Goal: Communication & Community: Answer question/provide support

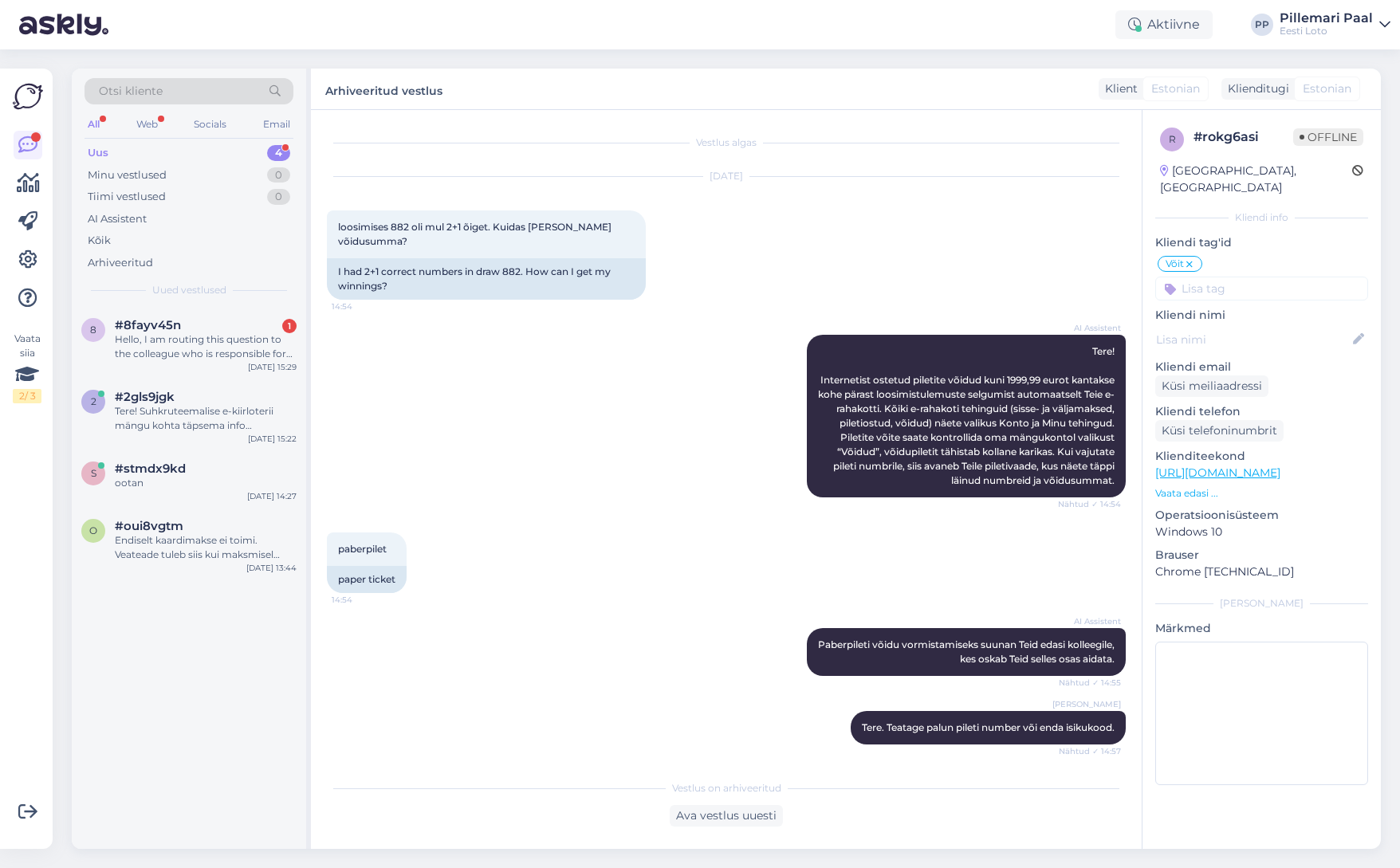
scroll to position [322, 0]
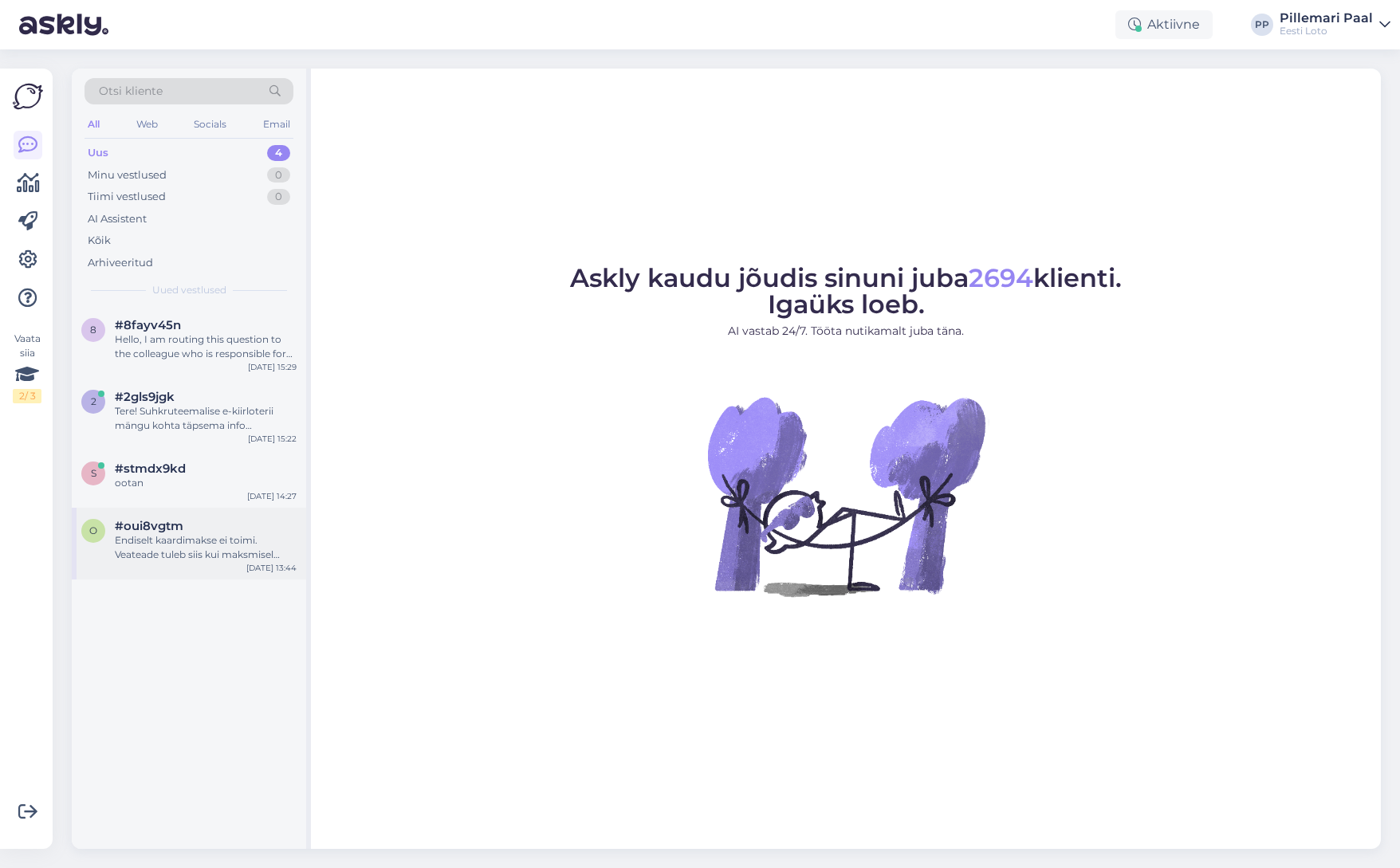
click at [186, 555] on div "Endiselt kaardimakse ei toimi. Veateade tuleb siis kui maksmisel vajutan kaardi…" at bounding box center [206, 547] width 181 height 28
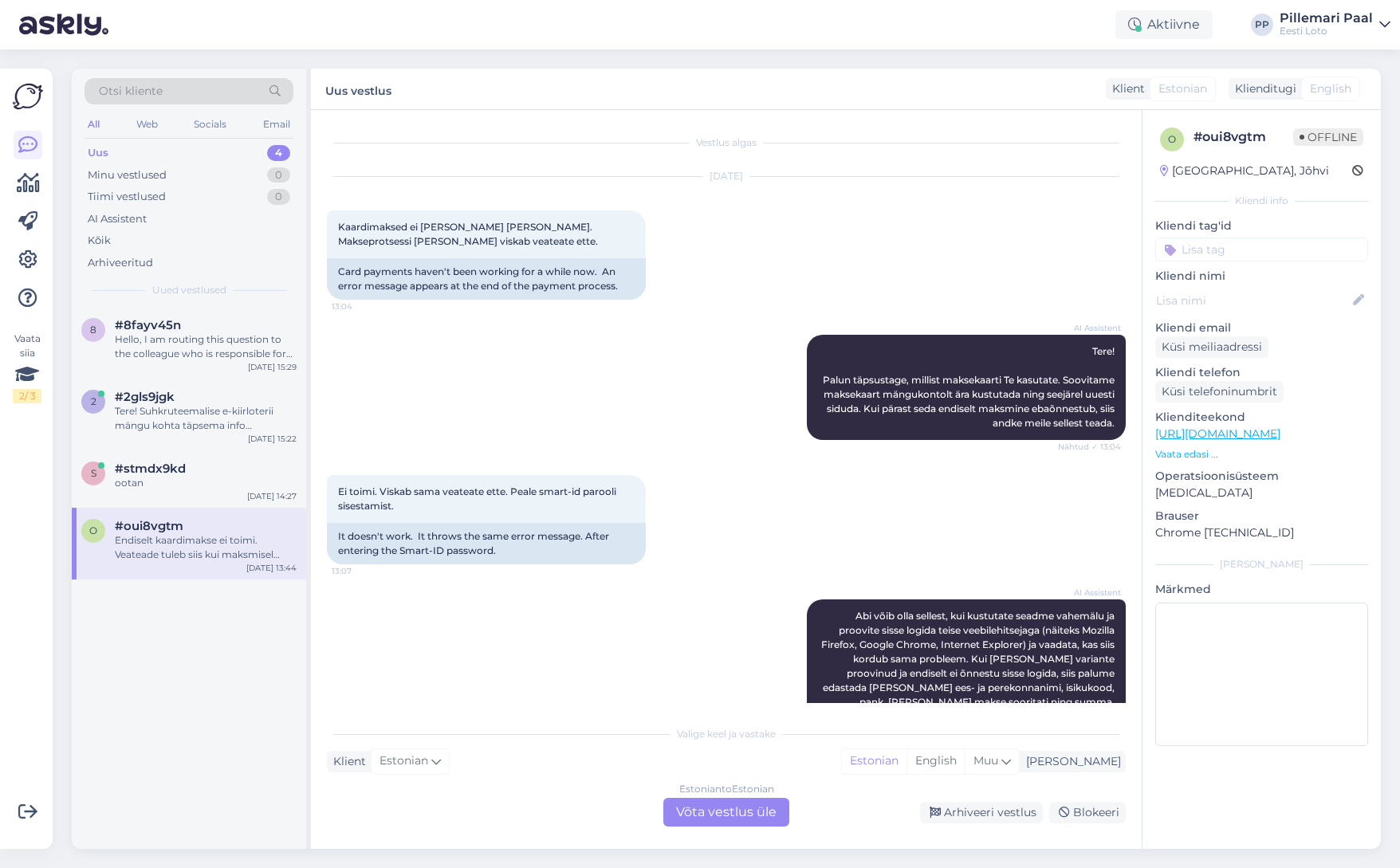
scroll to position [751, 0]
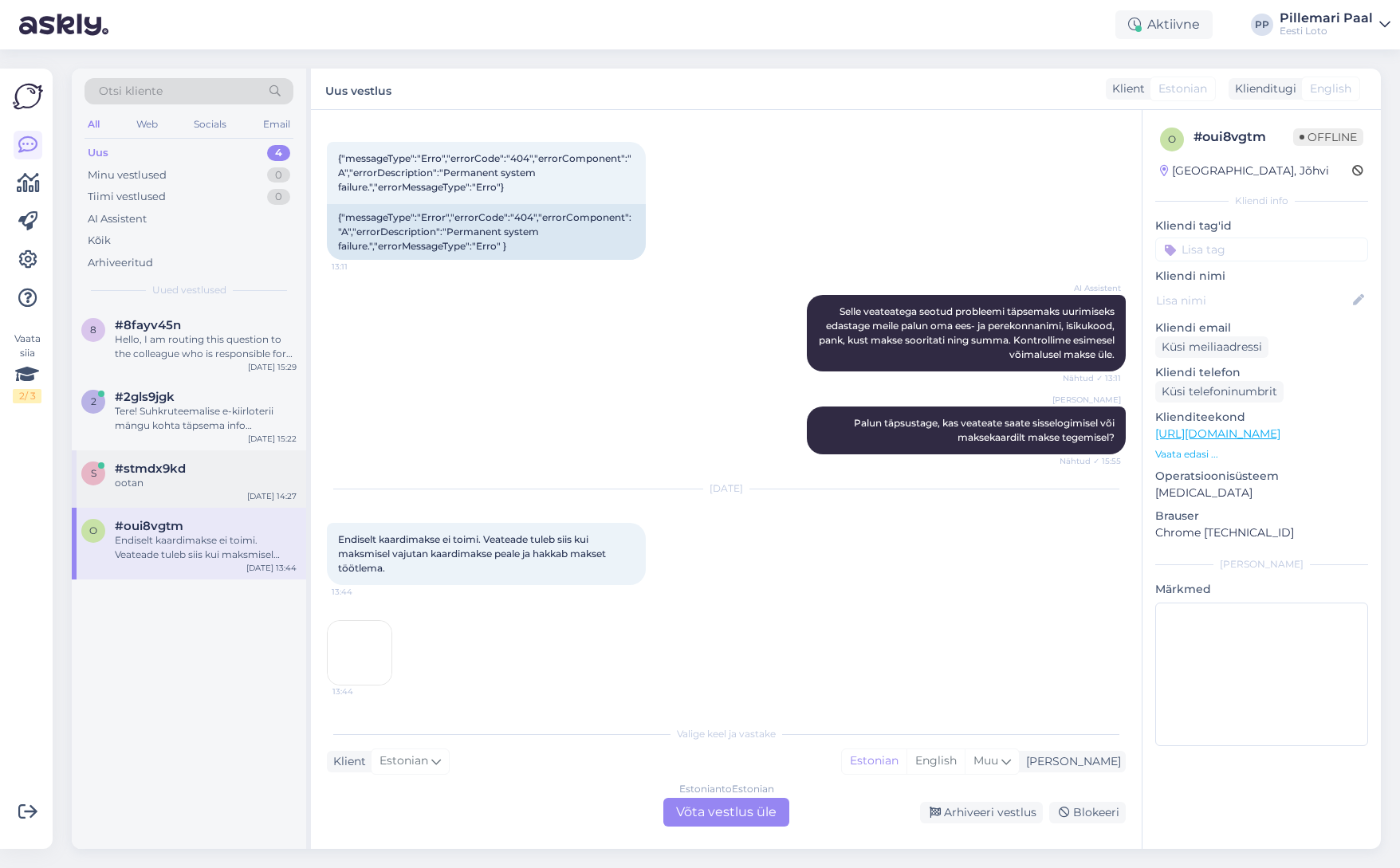
click at [181, 471] on span "#stmdx9kd" at bounding box center [150, 468] width 71 height 15
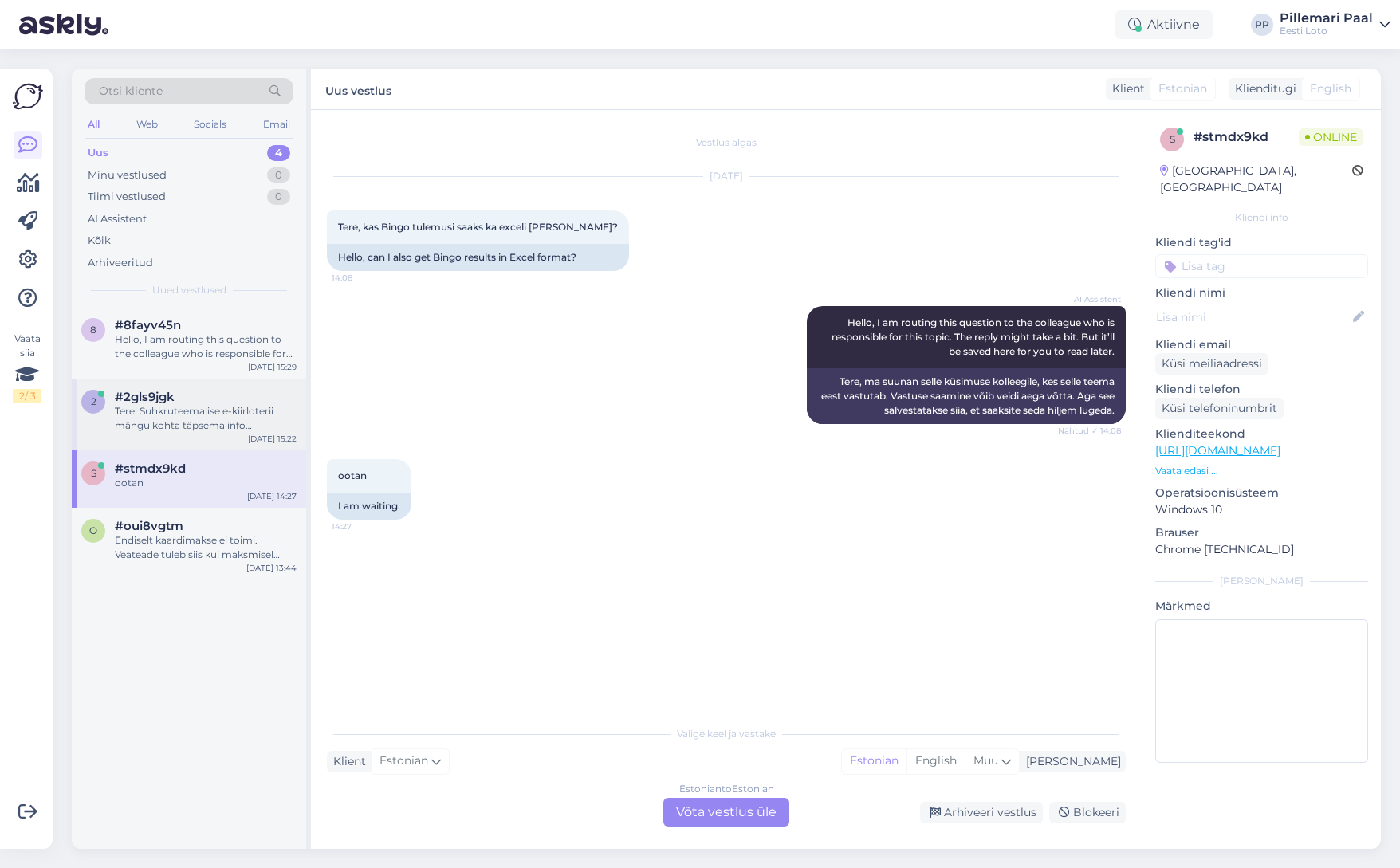
click at [188, 418] on div "Tere! Suhkruteemalise e-kiirloterii mängu kohta täpsema info saamiseks edastan …" at bounding box center [206, 418] width 181 height 28
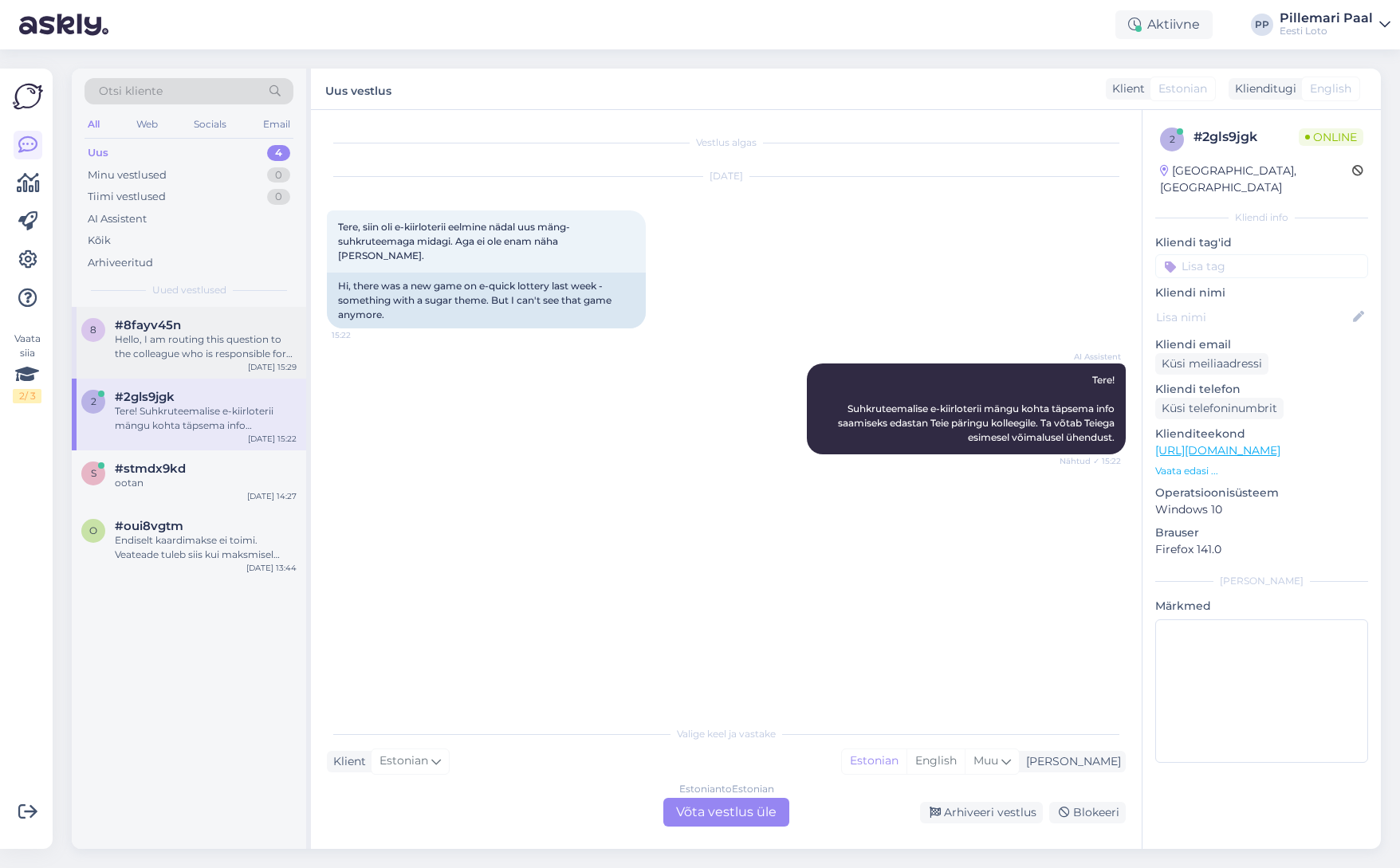
click at [181, 357] on div "Hello, I am routing this question to the colleague who is responsible for this …" at bounding box center [206, 346] width 181 height 28
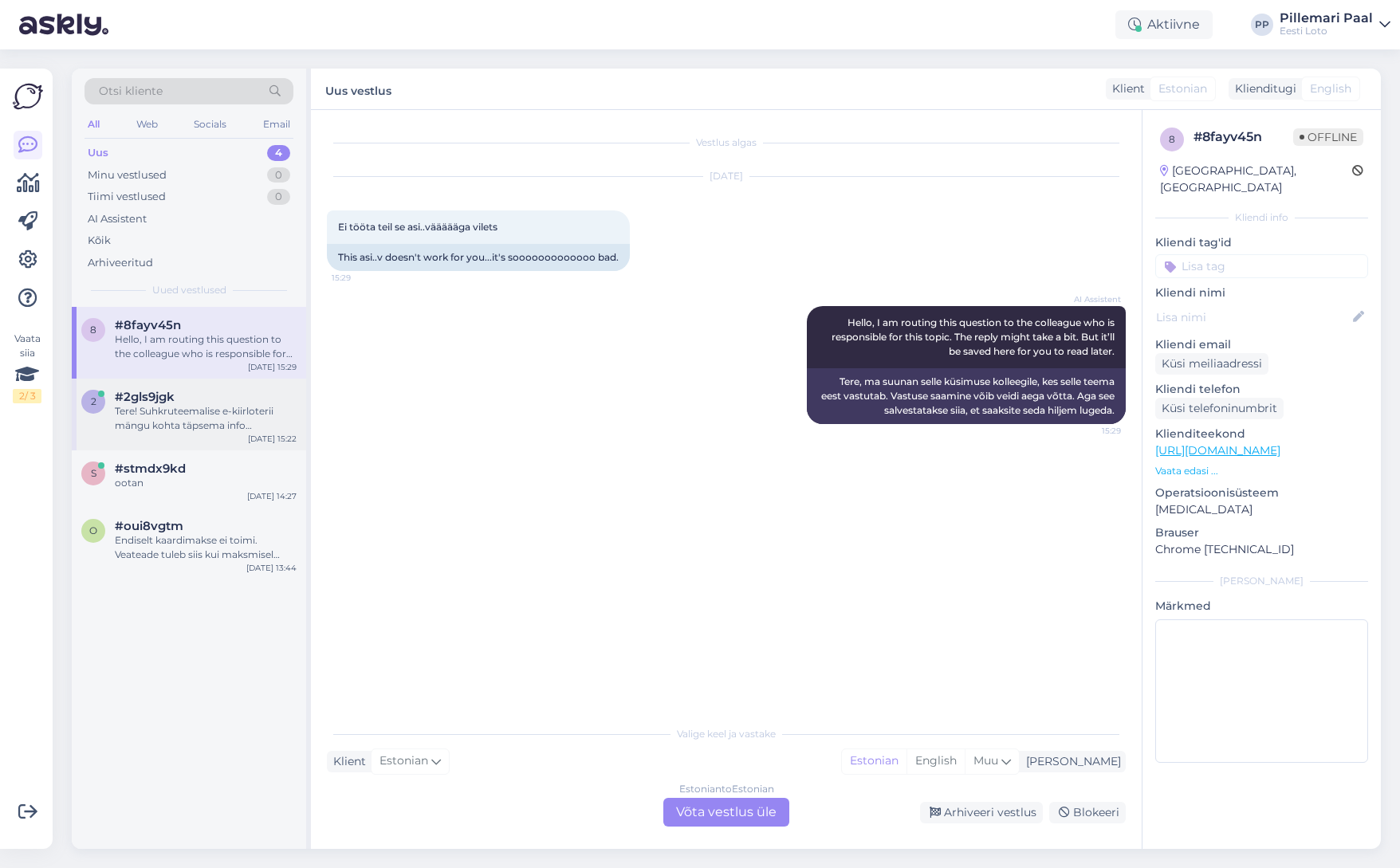
click at [189, 414] on div "Tere! Suhkruteemalise e-kiirloterii mängu kohta täpsema info saamiseks edastan …" at bounding box center [206, 418] width 181 height 28
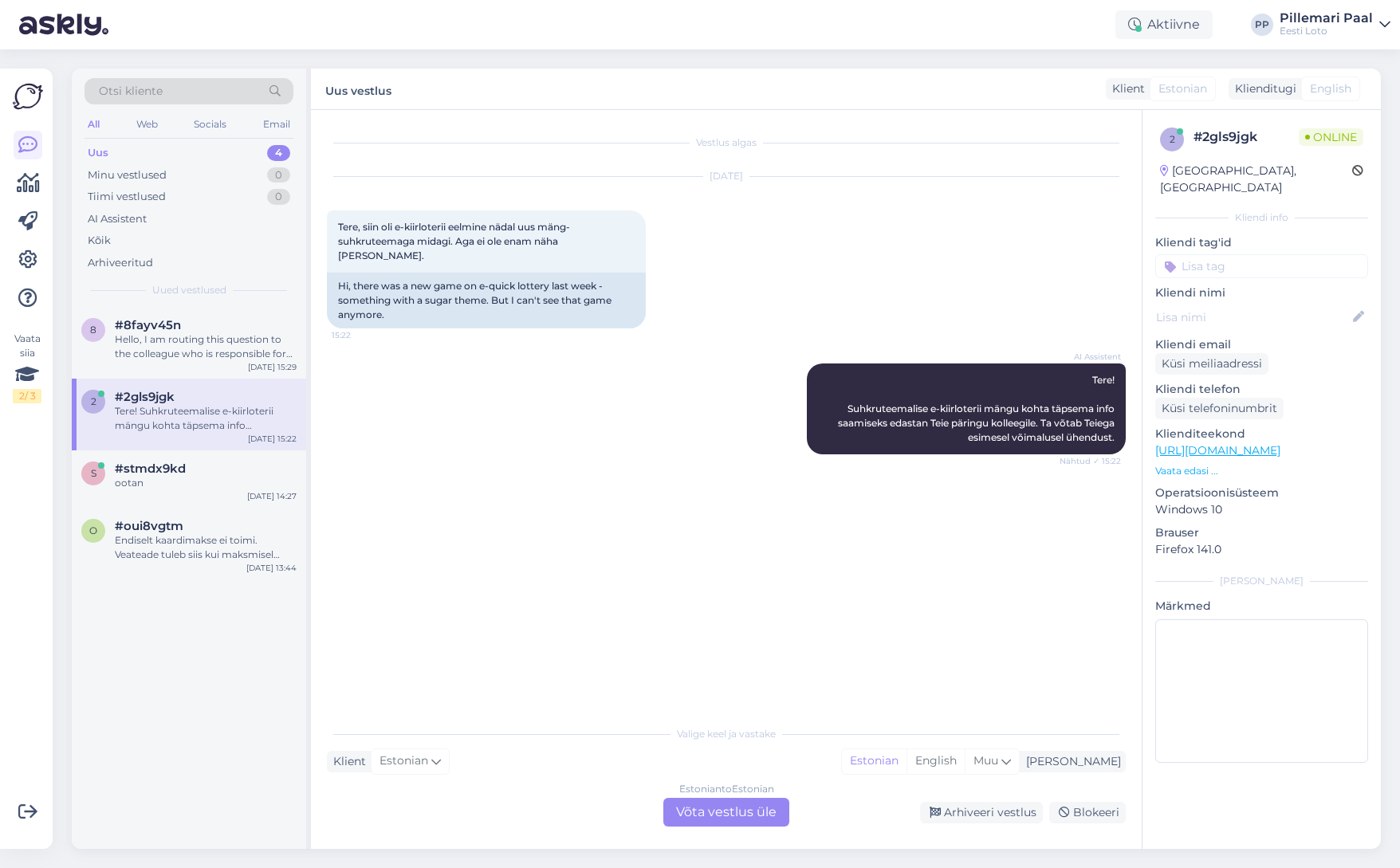
click at [727, 813] on div "Estonian to Estonian Võta vestlus üle" at bounding box center [725, 811] width 126 height 28
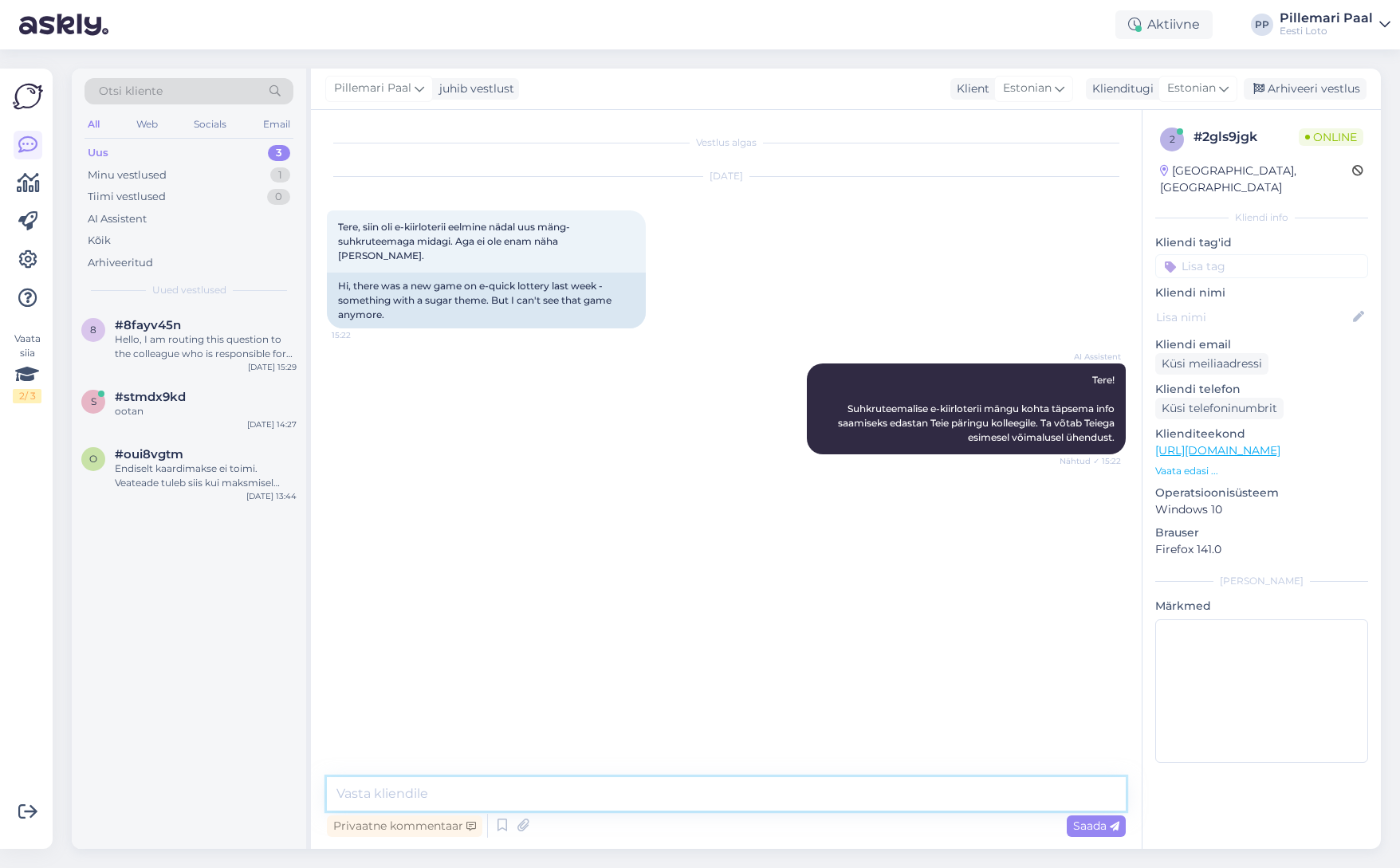
drag, startPoint x: 457, startPoint y: 790, endPoint x: 464, endPoint y: 780, distance: 12.2
click at [457, 790] on textarea at bounding box center [725, 794] width 798 height 33
paste textarea "E-kiirloterii "Suhkruseiklus" on hetkel ajutiselt meie kodulehelt eemaldatud. L…"
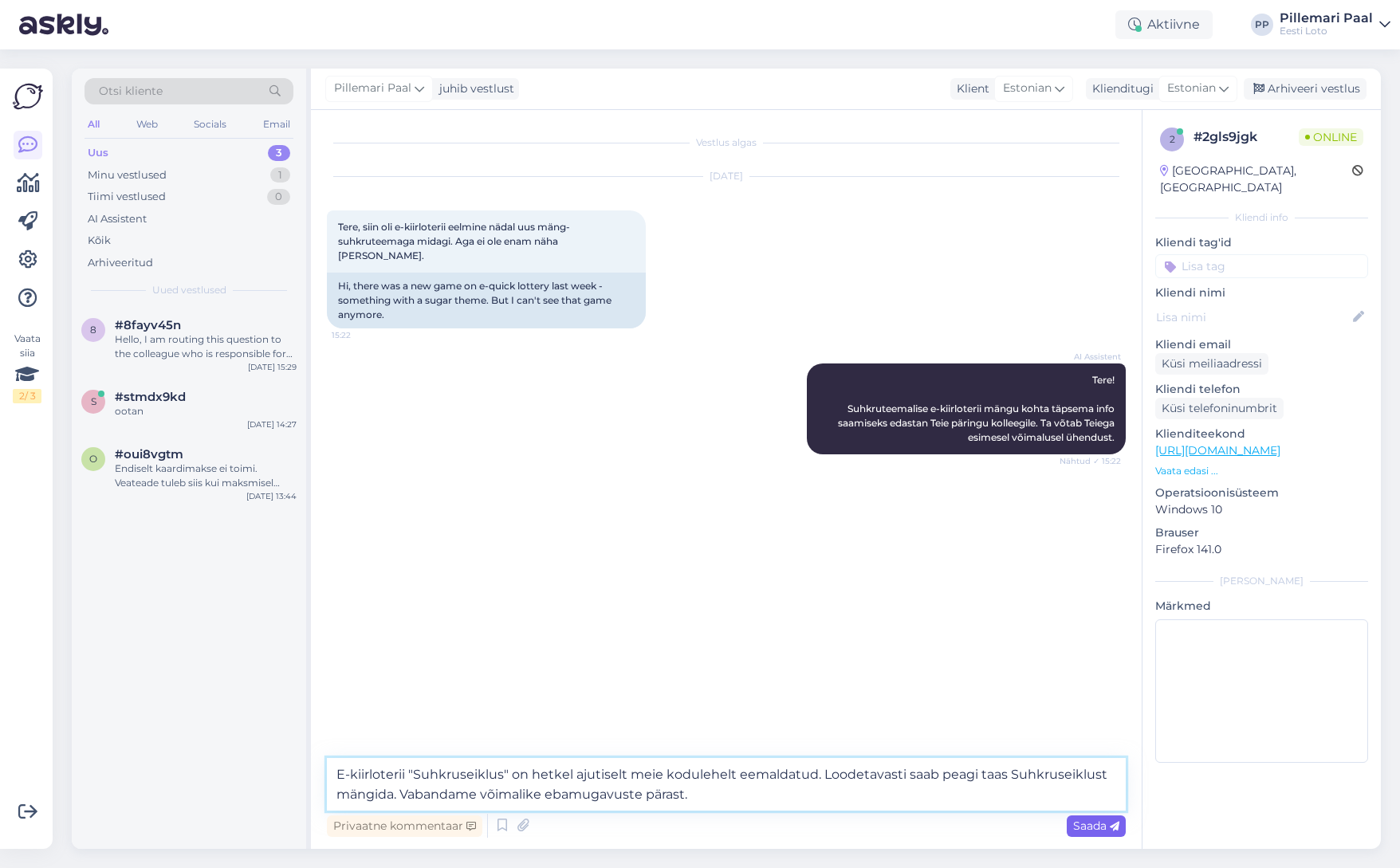
type textarea "E-kiirloterii "Suhkruseiklus" on hetkel ajutiselt meie kodulehelt eemaldatud. L…"
click at [1104, 829] on span "Saada" at bounding box center [1096, 826] width 46 height 15
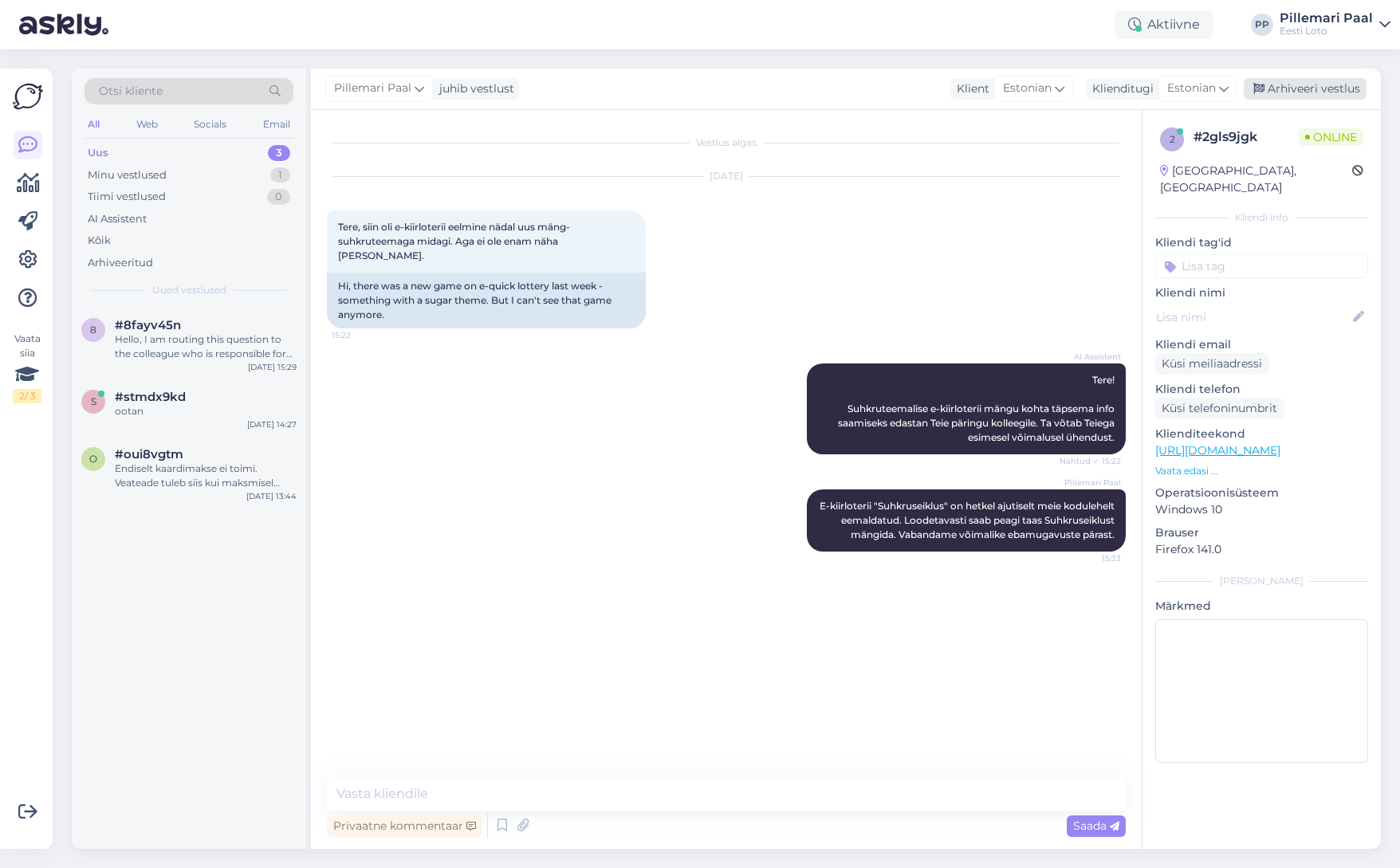
click at [1315, 88] on div "Arhiveeri vestlus" at bounding box center [1305, 89] width 123 height 21
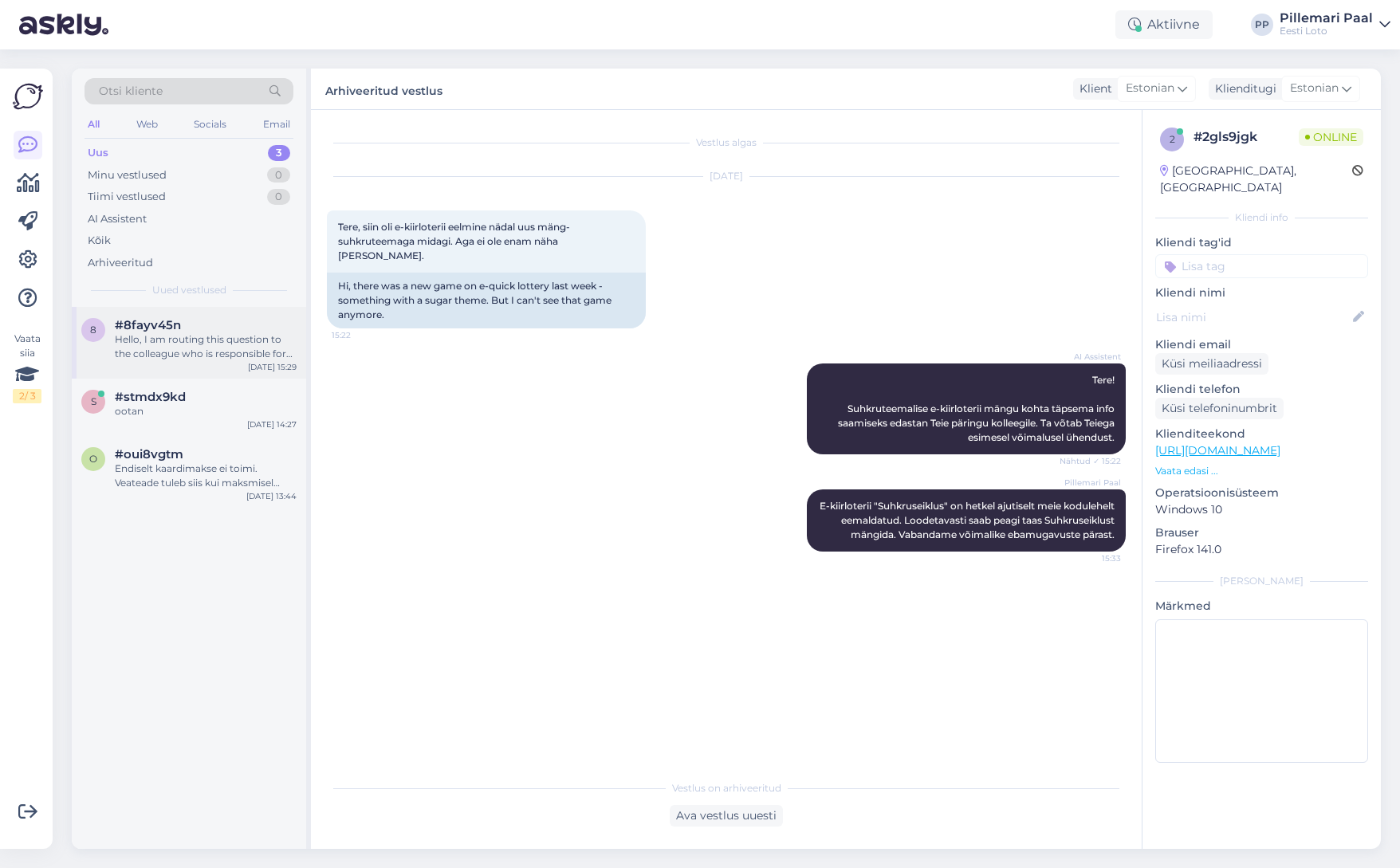
click at [159, 344] on div "Hello, I am routing this question to the colleague who is responsible for this …" at bounding box center [206, 346] width 181 height 28
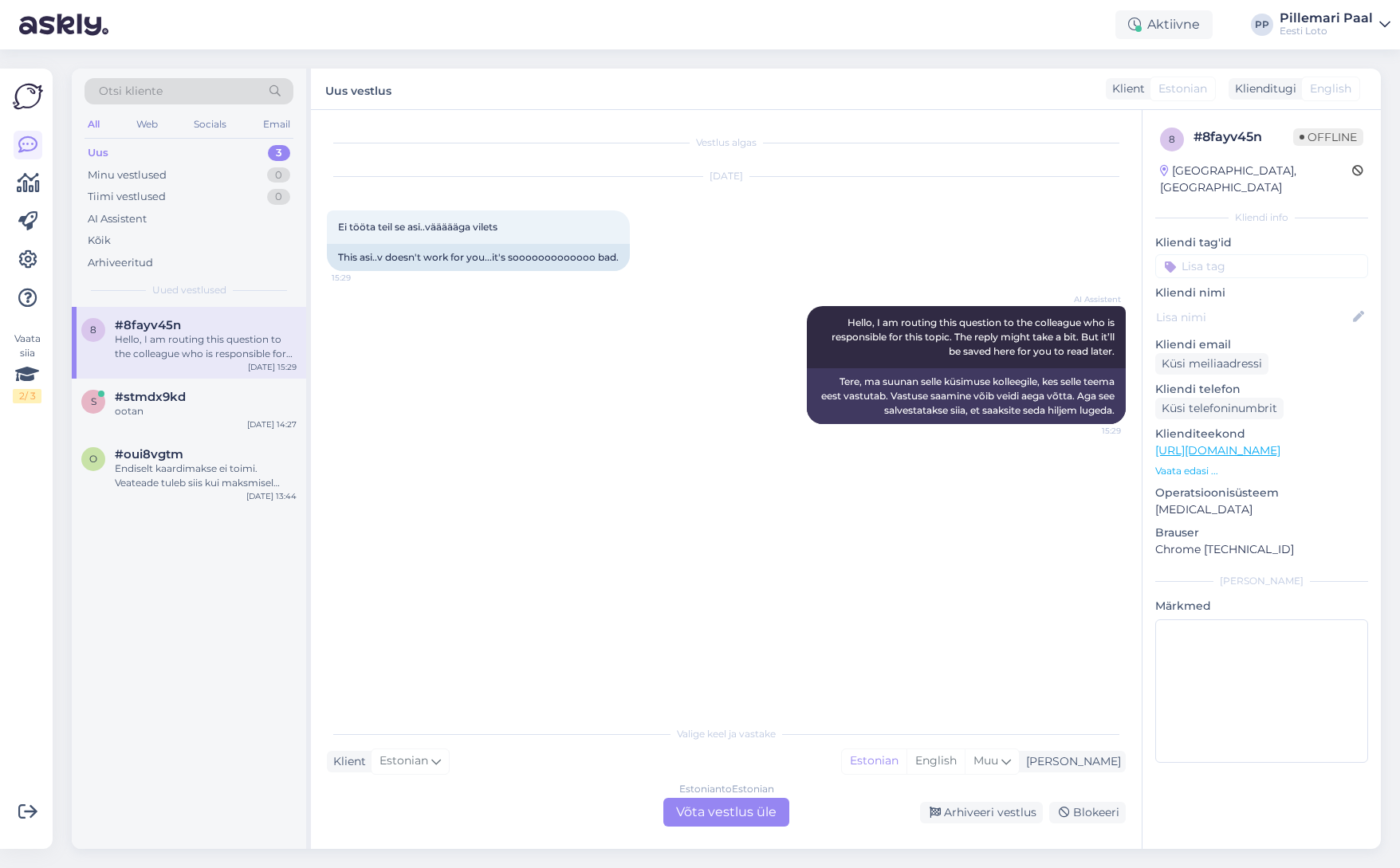
click at [757, 812] on div "Estonian to Estonian Võta vestlus üle" at bounding box center [725, 811] width 126 height 28
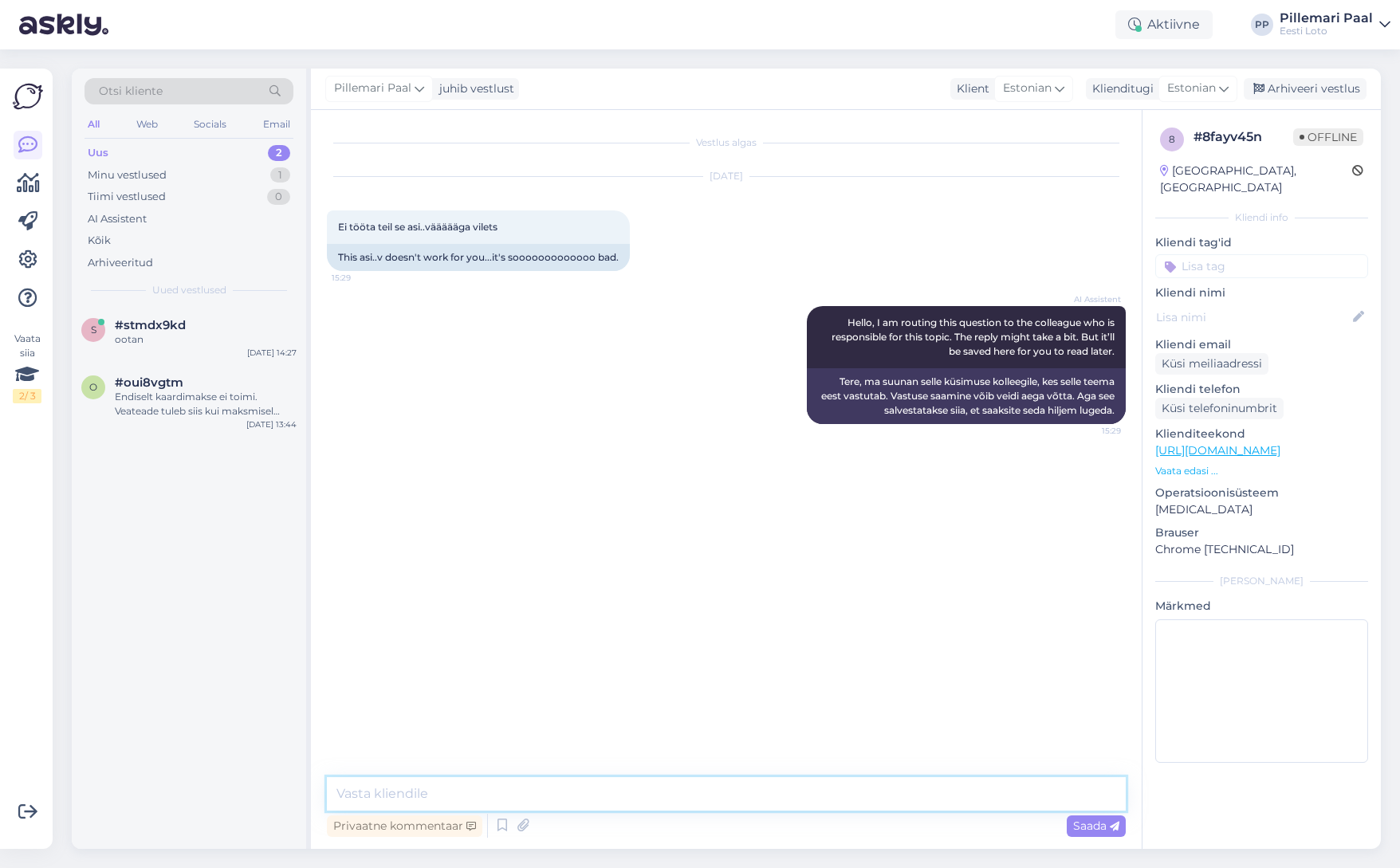
click at [870, 799] on textarea at bounding box center [725, 794] width 798 height 33
type textarea "Palume täpsustada, mis Teil täpsemalt ei tööta."
drag, startPoint x: 1279, startPoint y: 83, endPoint x: 1016, endPoint y: 137, distance: 268.5
click at [1278, 83] on div "Arhiveeri vestlus" at bounding box center [1305, 89] width 123 height 21
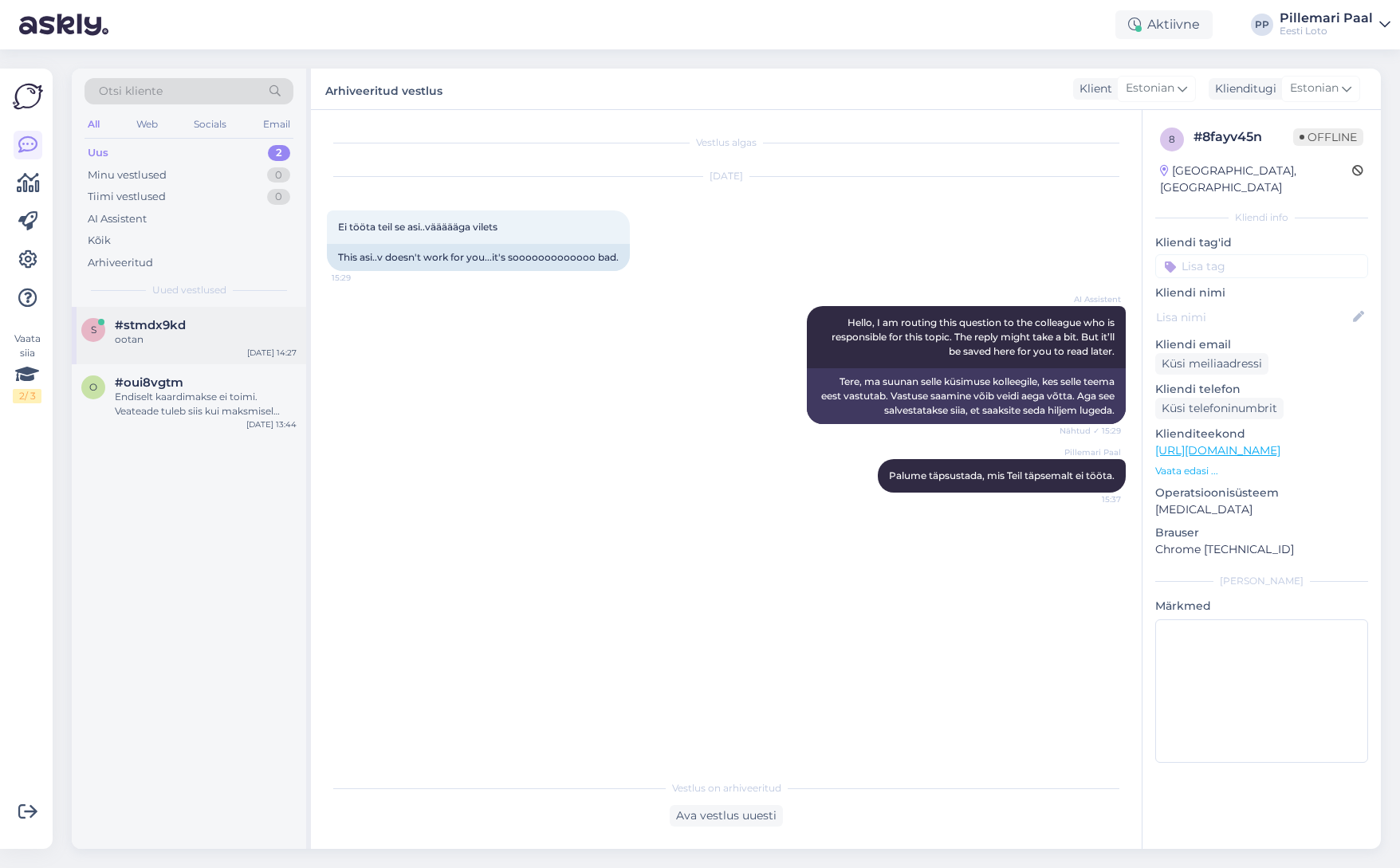
click at [174, 337] on div "ootan" at bounding box center [206, 339] width 181 height 15
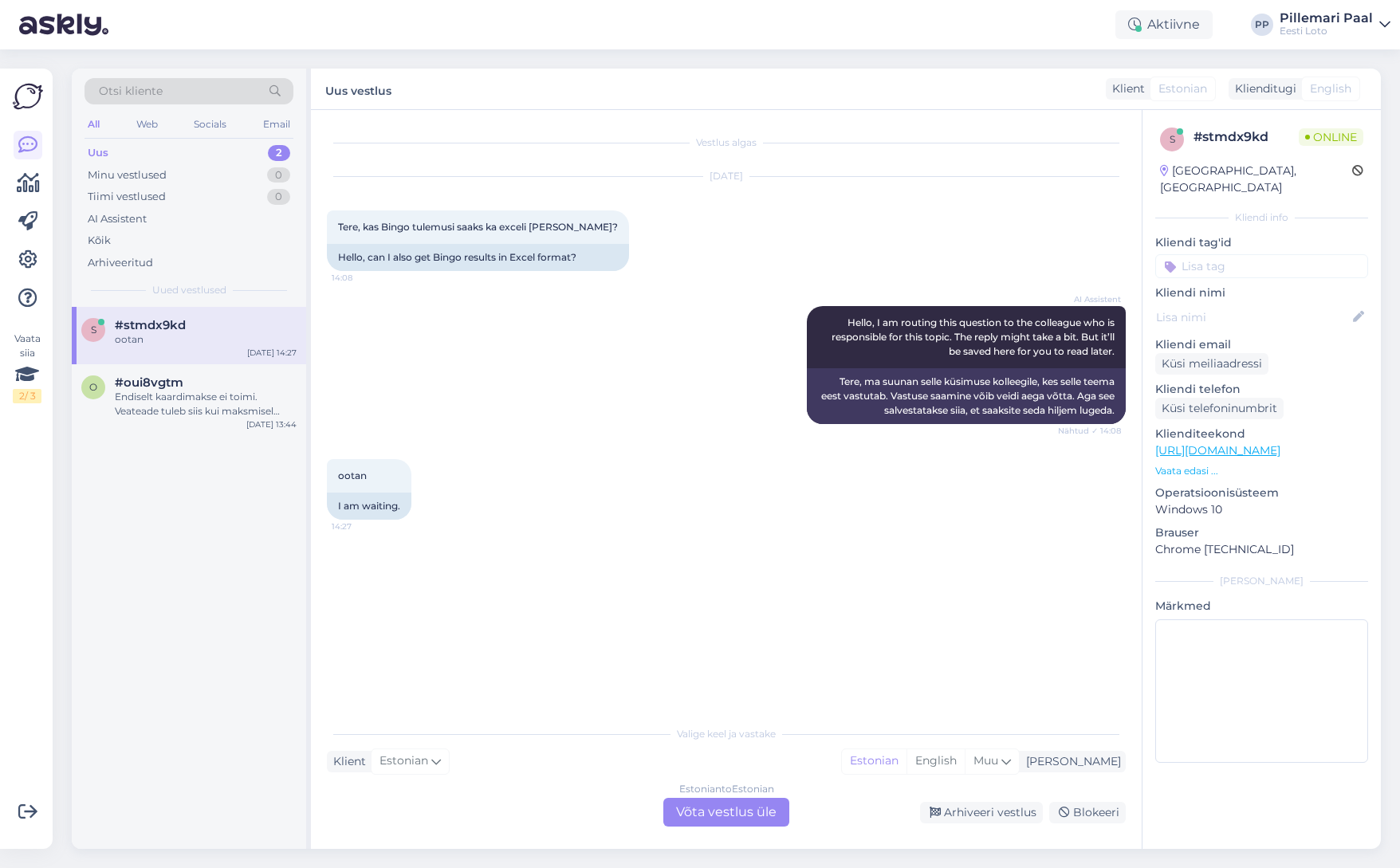
click at [765, 826] on div "Estonian to Estonian Võta vestlus üle" at bounding box center [725, 811] width 126 height 28
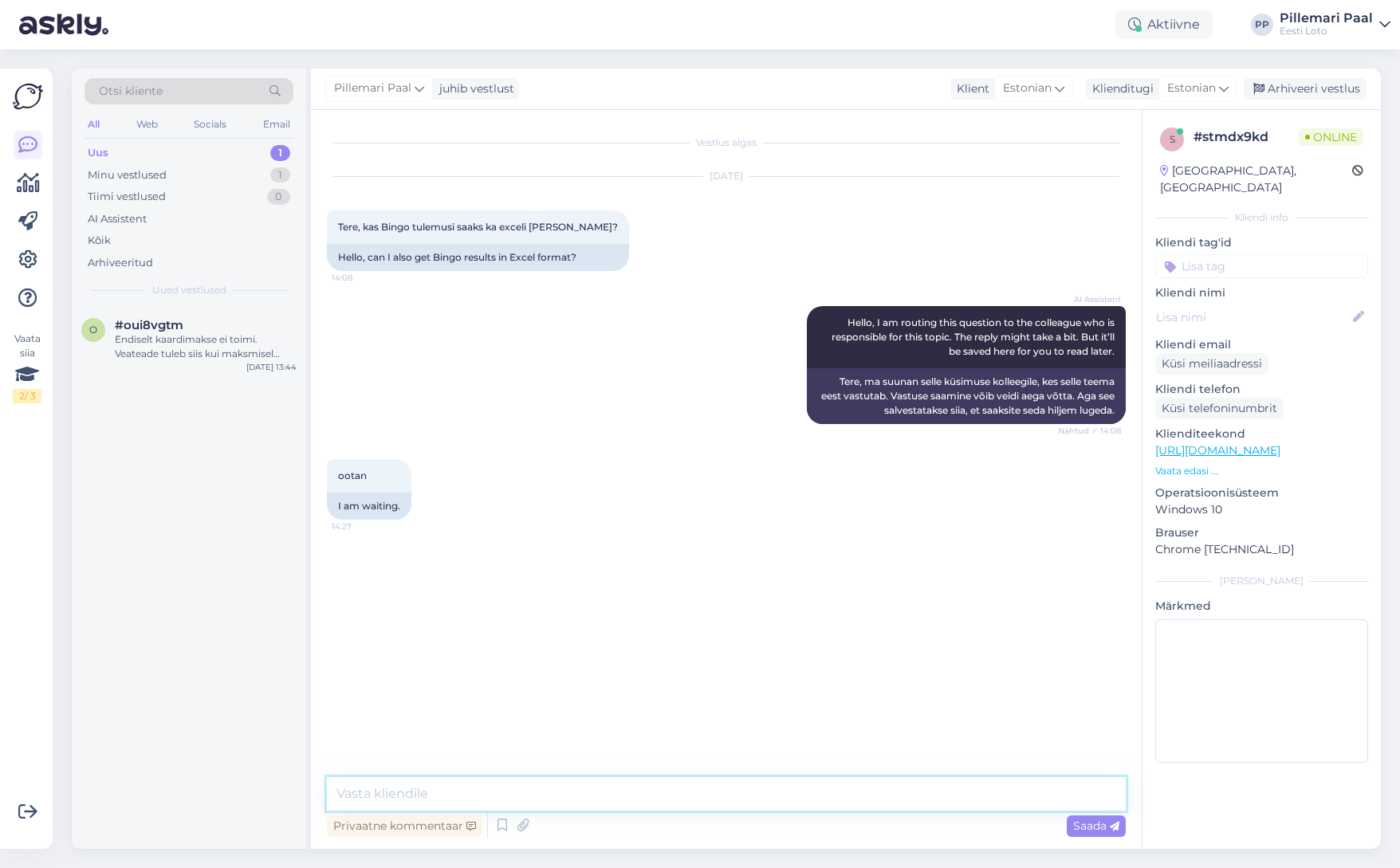
click at [524, 789] on textarea at bounding box center [725, 794] width 798 height 33
paste textarea "https://www.eestiloto.ee/et/results/#BINGO"
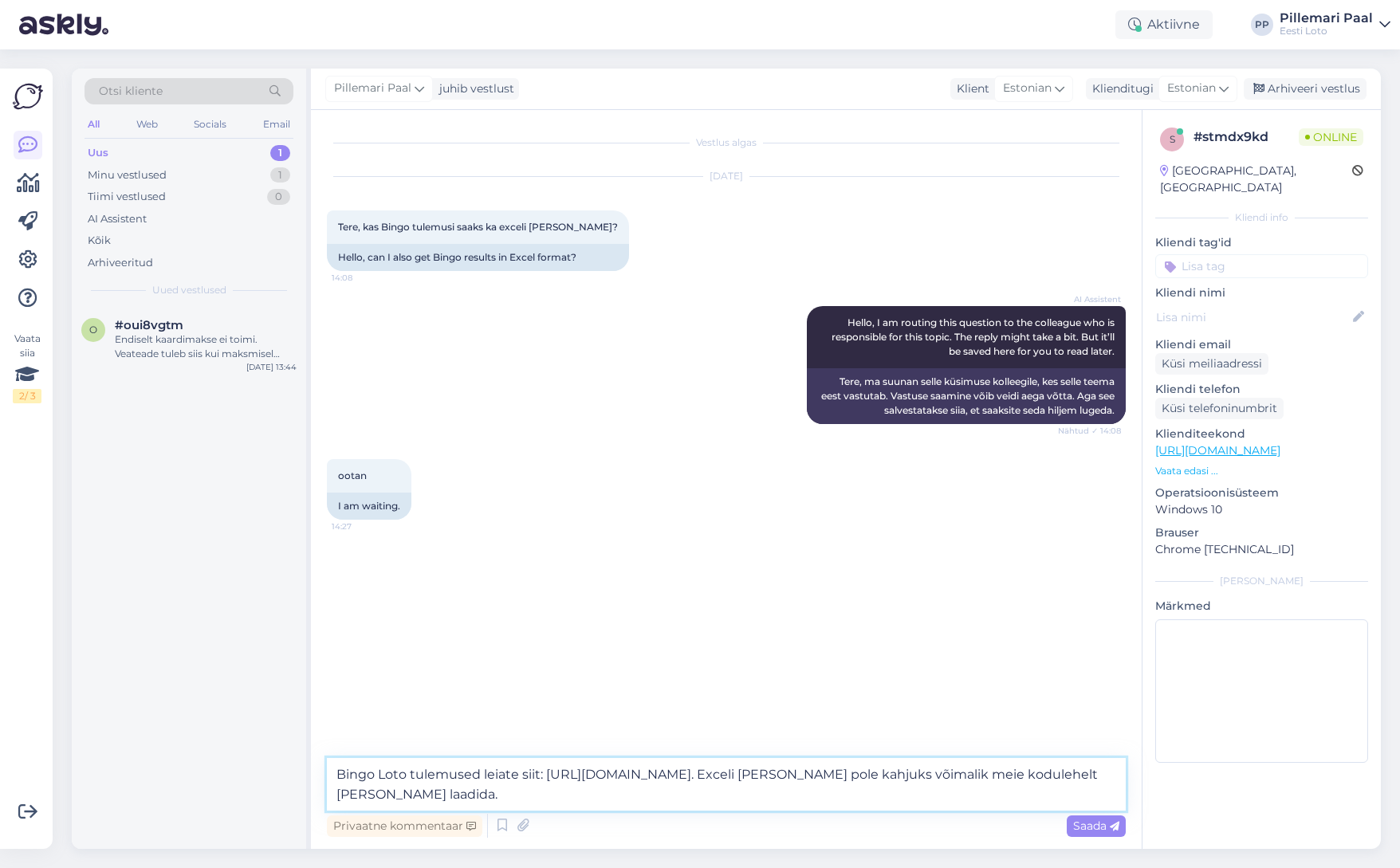
drag, startPoint x: 523, startPoint y: 798, endPoint x: 307, endPoint y: 767, distance: 218.2
click at [307, 767] on div "Otsi kliente All Web Socials Email Uus 1 Minu vestlused 1 Tiimi vestlused 0 AI …" at bounding box center [726, 458] width 1309 height 780
click at [806, 780] on textarea "Bingo Loto tulemused leiate siit: https://www.eestiloto.ee/et/results/#BINGO. E…" at bounding box center [725, 785] width 798 height 53
drag, startPoint x: 824, startPoint y: 773, endPoint x: 895, endPoint y: 806, distance: 78.3
click at [895, 806] on textarea "Bingo Loto tulemused leiate siit: https://www.eestiloto.ee/et/results/#BINGO. E…" at bounding box center [725, 785] width 798 height 53
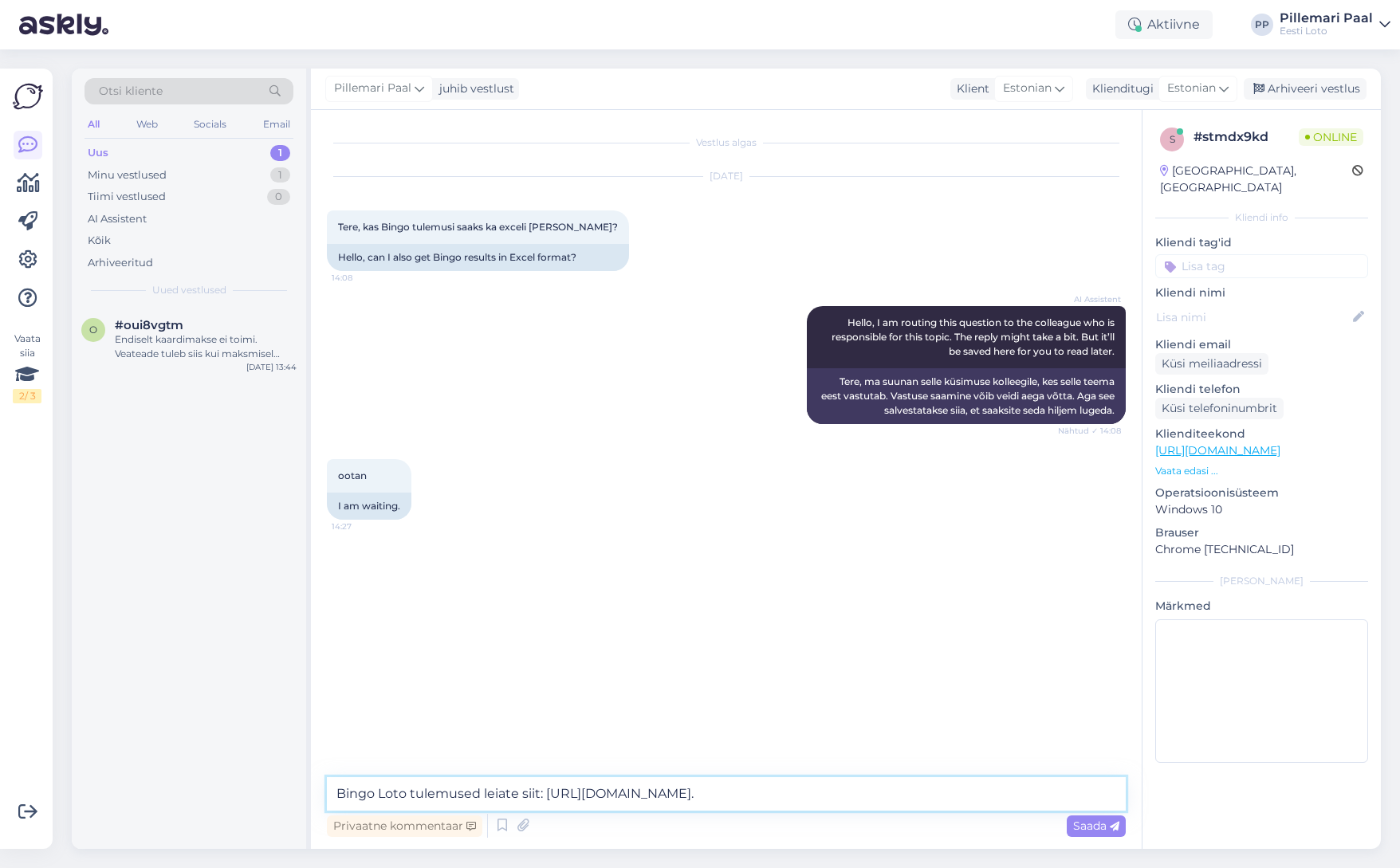
paste textarea "Kahjuks ei ole tulemuste allalaadimine Exceli formaadis meie kodulehelt võimali…"
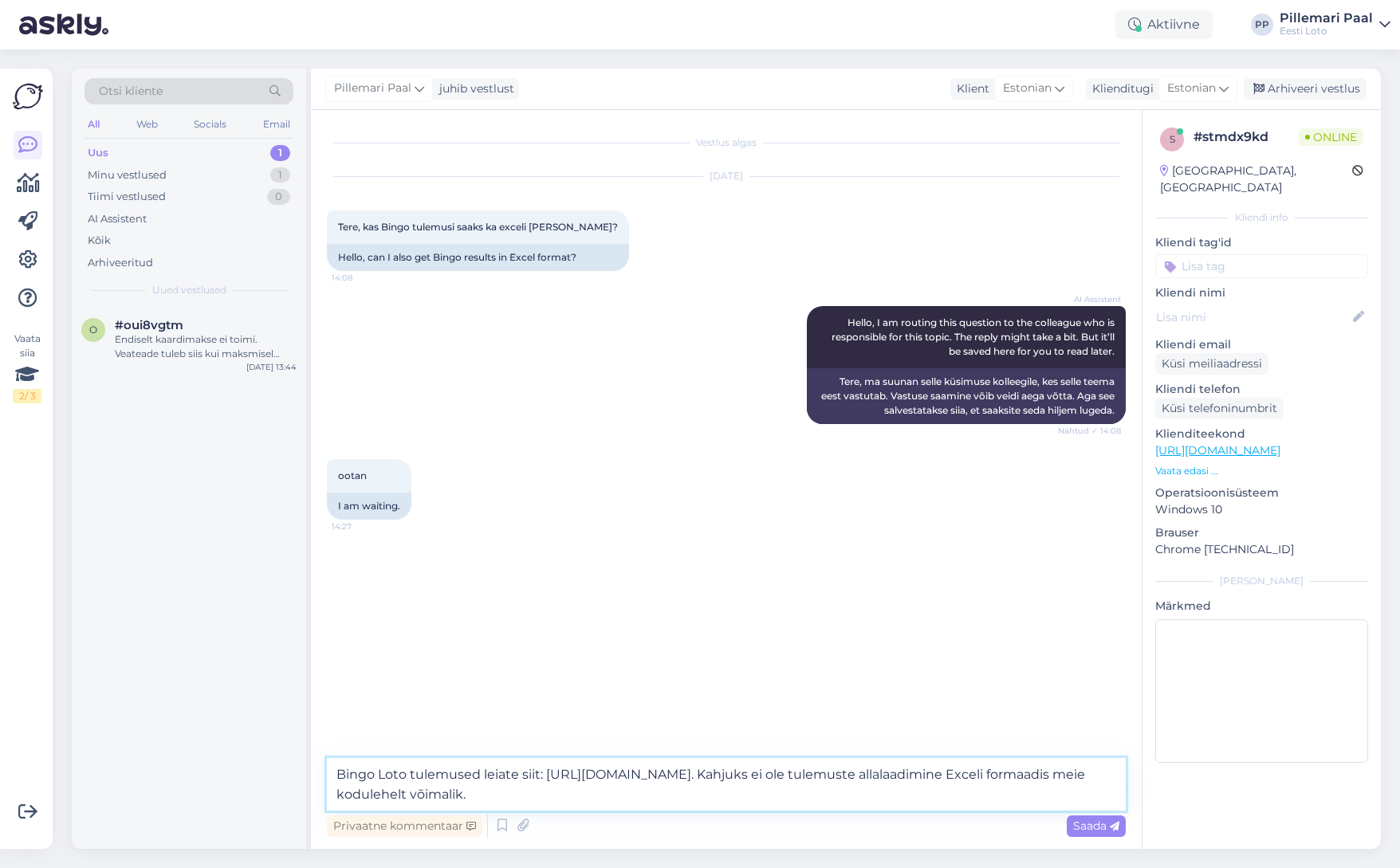
type textarea "Bingo Loto tulemused leiate siit: https://www.eestiloto.ee/et/results/#BINGO. K…"
click at [1077, 826] on span "Saada" at bounding box center [1096, 826] width 46 height 15
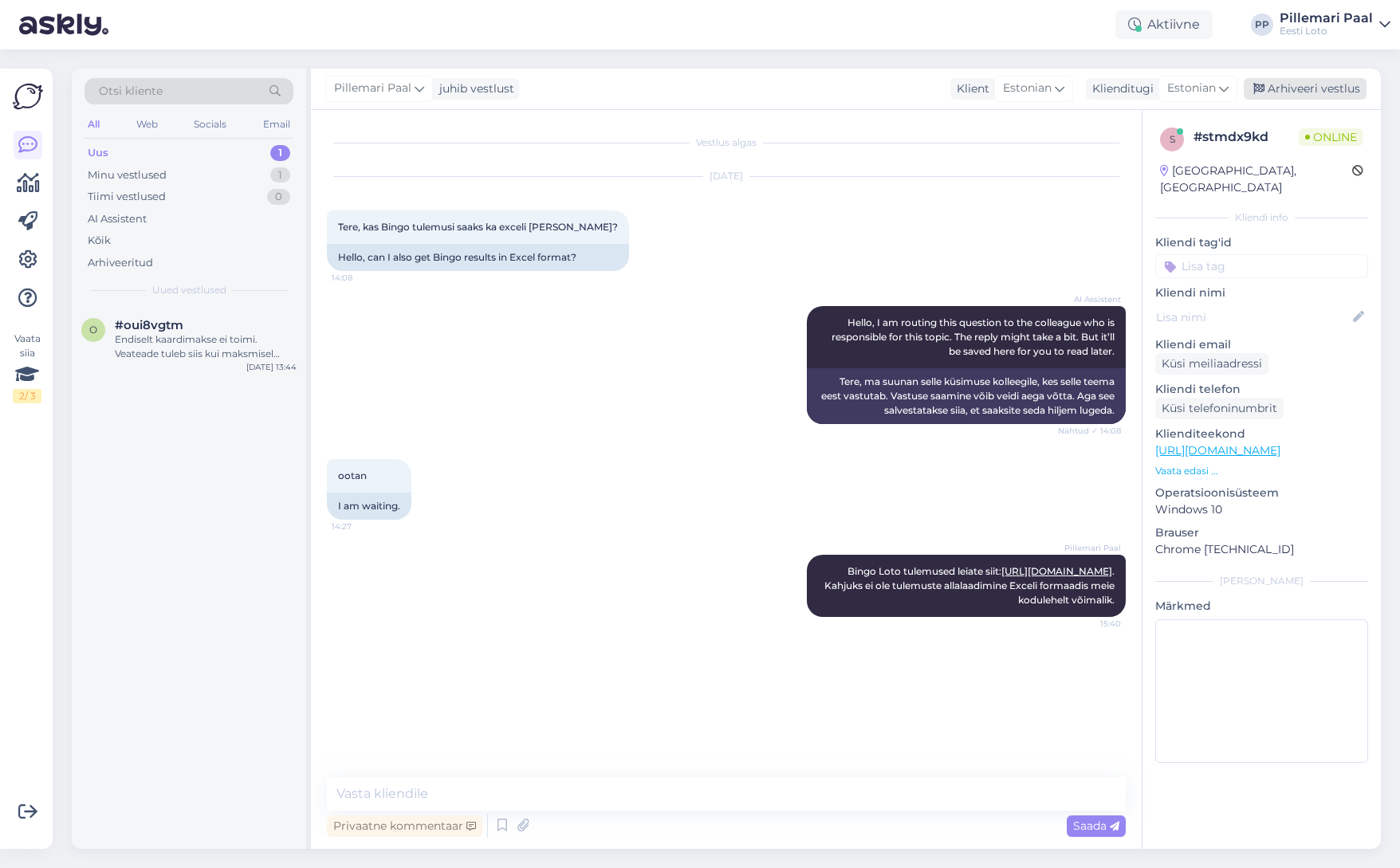
click at [1301, 81] on div "Arhiveeri vestlus" at bounding box center [1305, 89] width 123 height 21
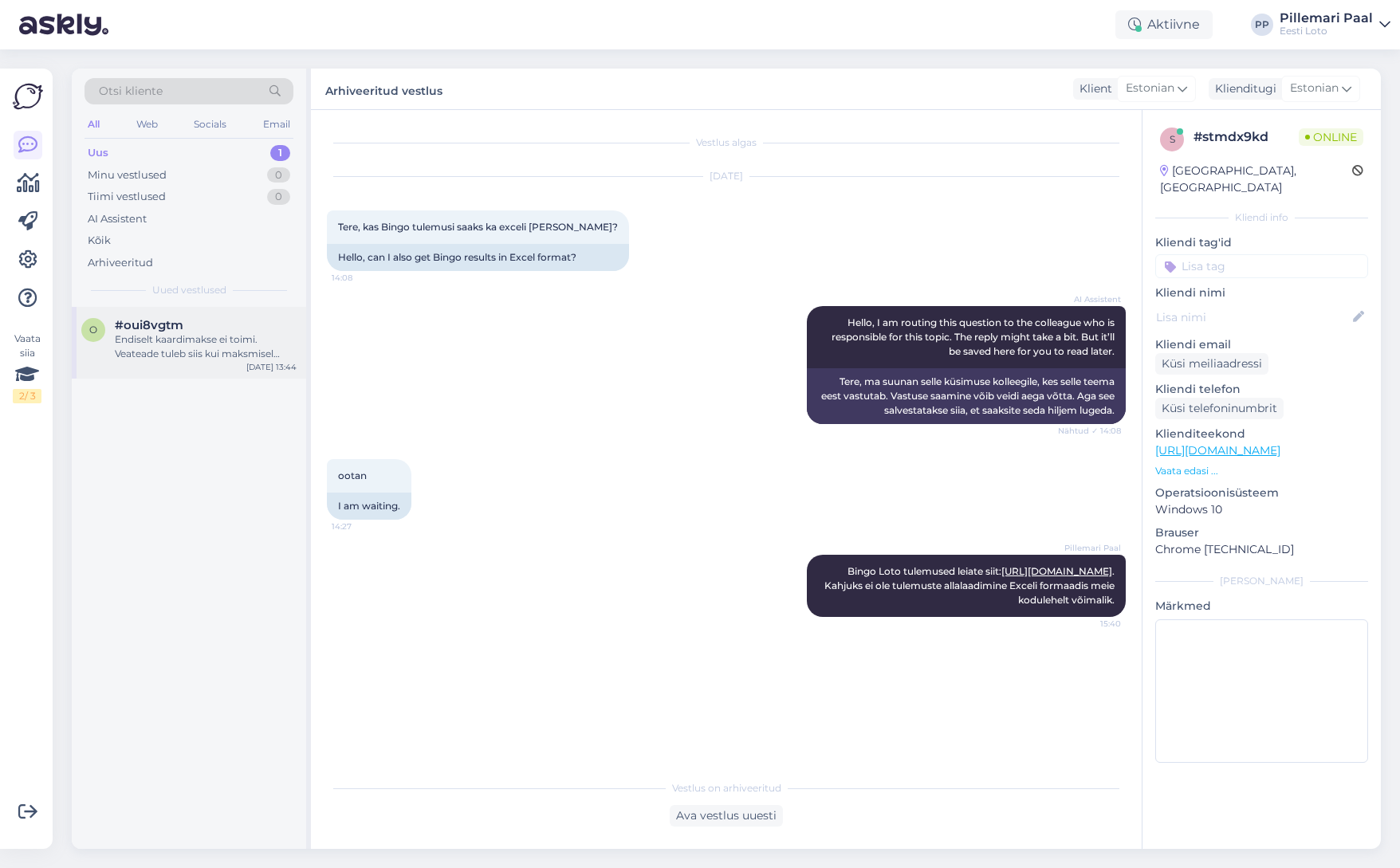
click at [190, 338] on div "Endiselt kaardimakse ei toimi. Veateade tuleb siis kui maksmisel vajutan kaardi…" at bounding box center [206, 346] width 181 height 28
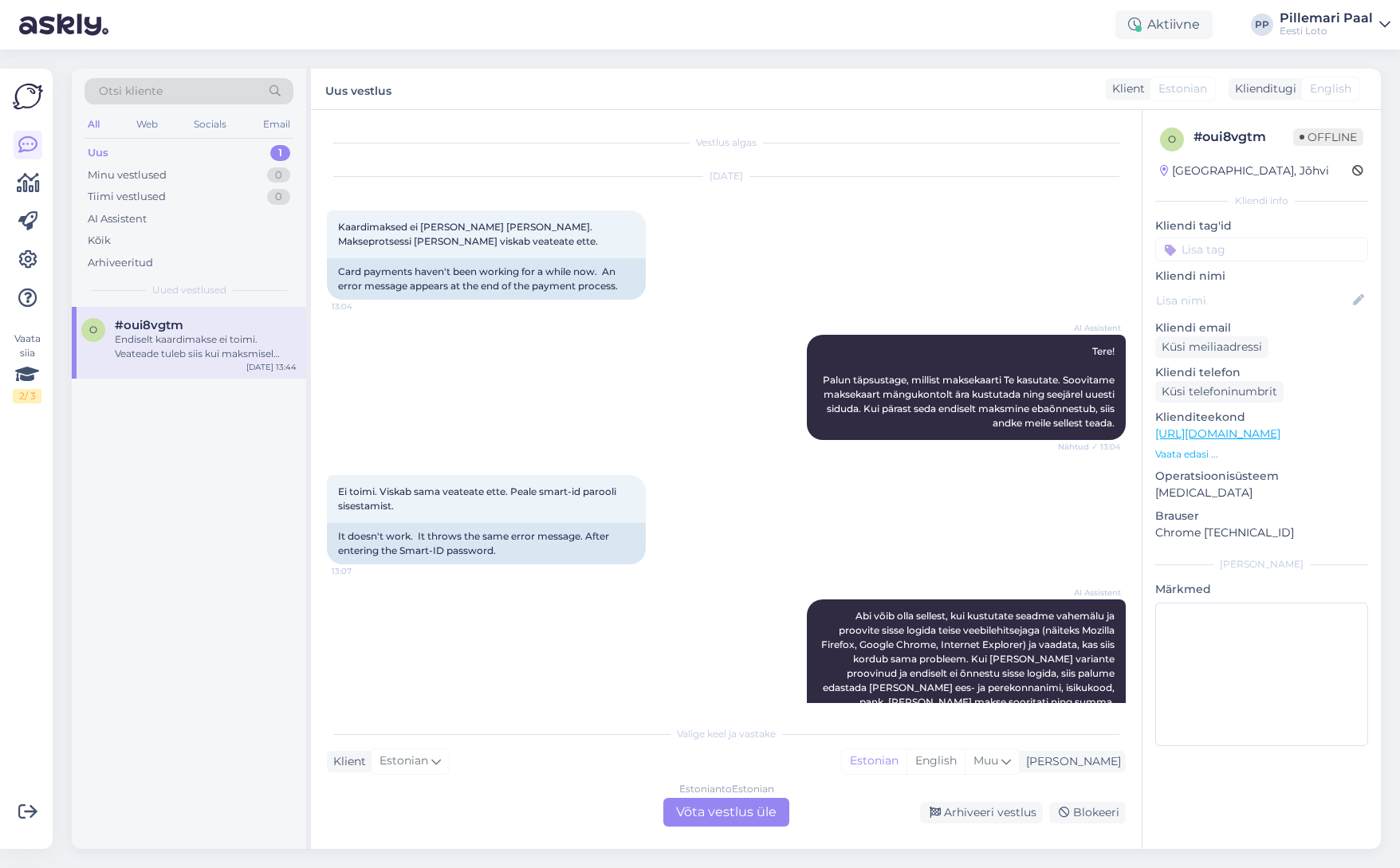
scroll to position [751, 0]
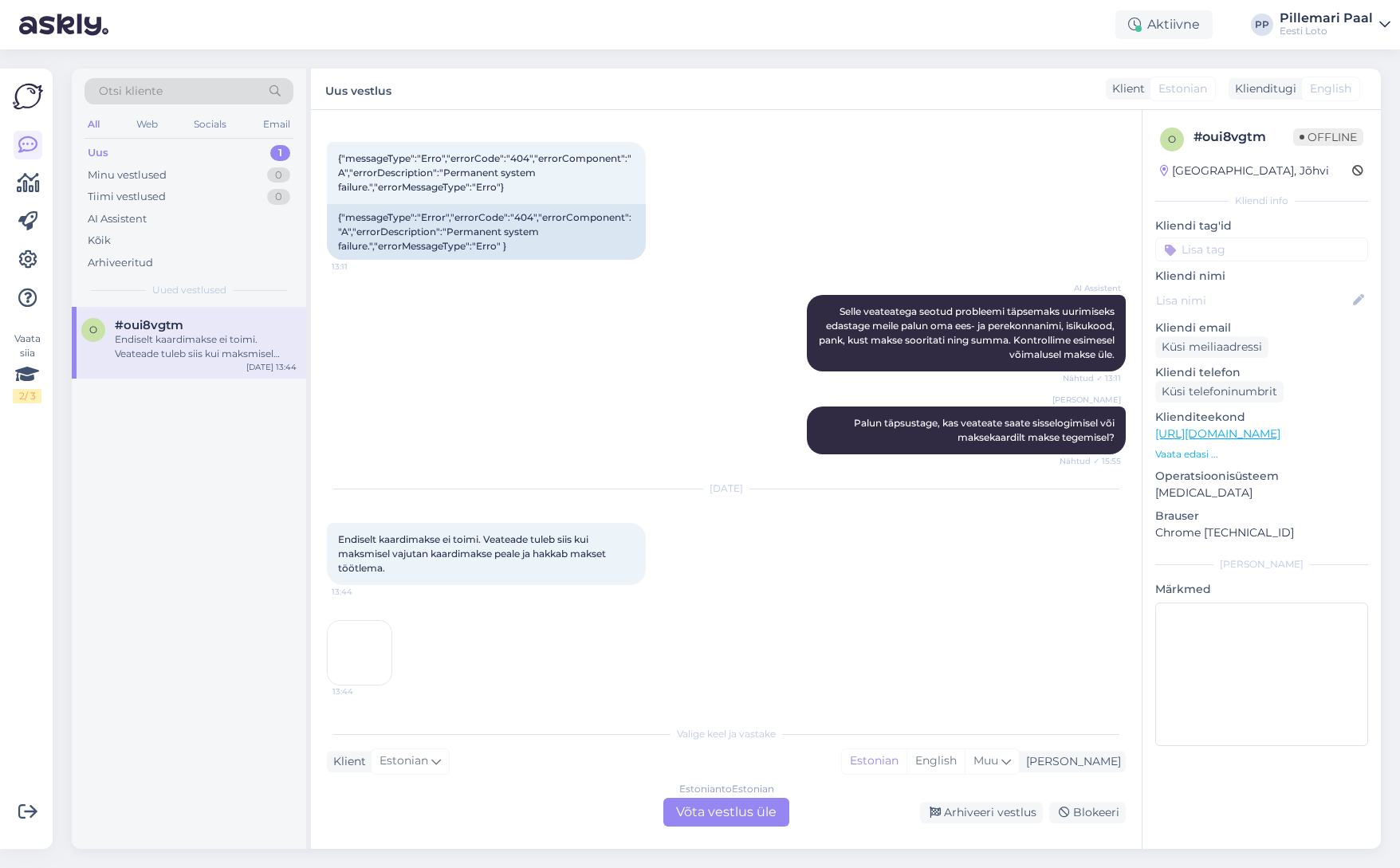
click at [359, 661] on img at bounding box center [359, 652] width 63 height 63
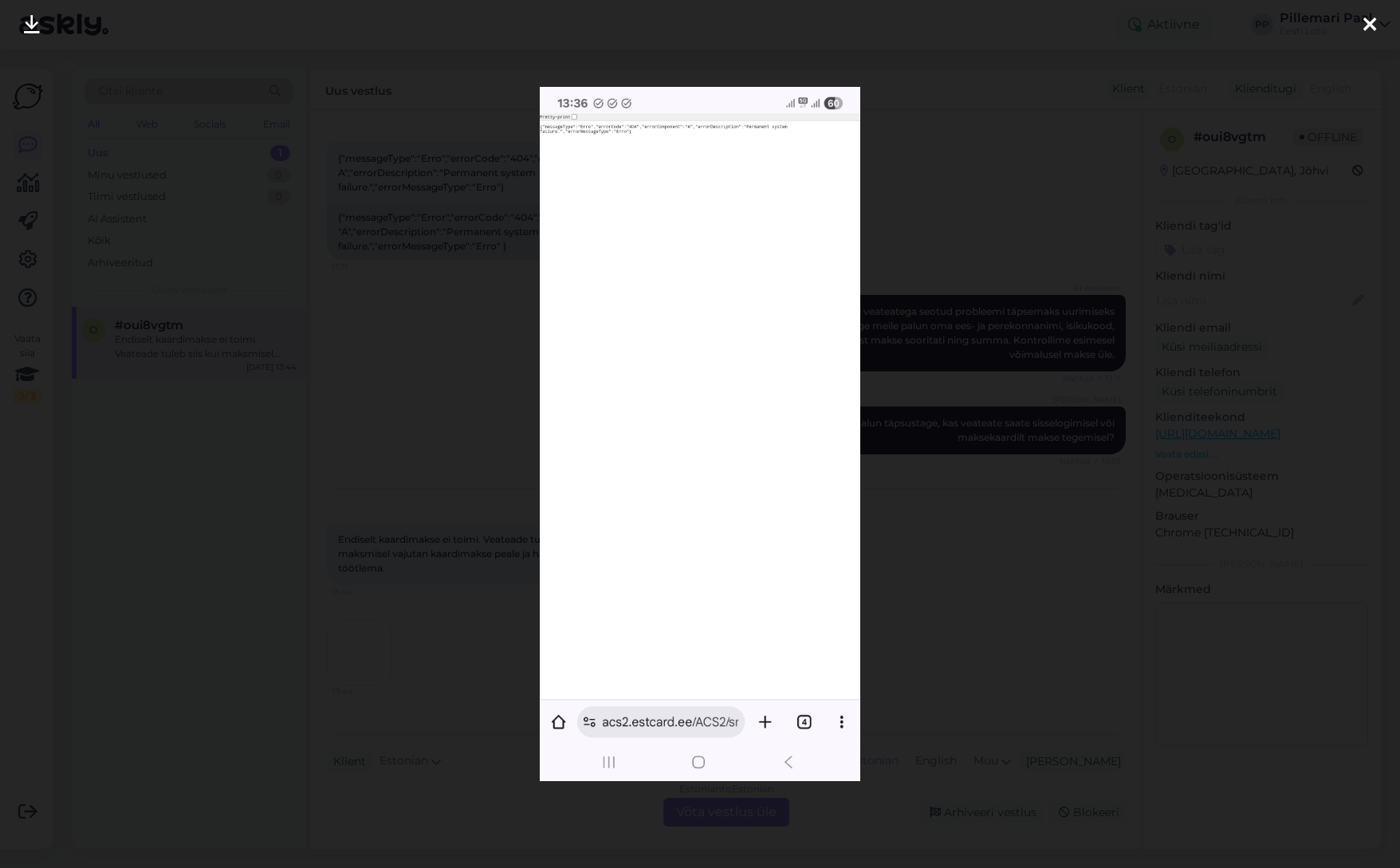
drag, startPoint x: 976, startPoint y: 598, endPoint x: 983, endPoint y: 609, distance: 13.0
click at [976, 598] on div at bounding box center [700, 434] width 1400 height 868
